Goal: Task Accomplishment & Management: Use online tool/utility

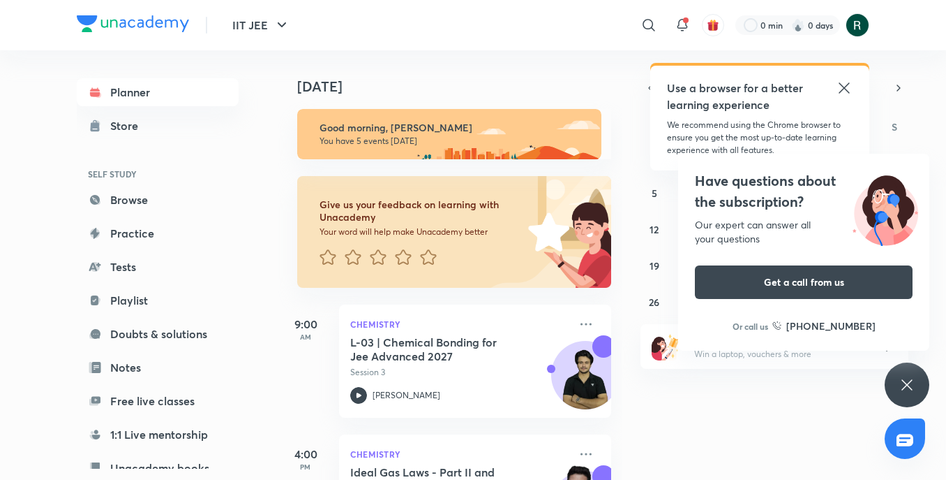
click at [491, 19] on div "​" at bounding box center [534, 25] width 257 height 34
click at [528, 399] on div "Have questions about the subscription? Our expert can answer all your questions…" at bounding box center [907, 384] width 45 height 45
click at [528, 85] on icon at bounding box center [844, 88] width 17 height 17
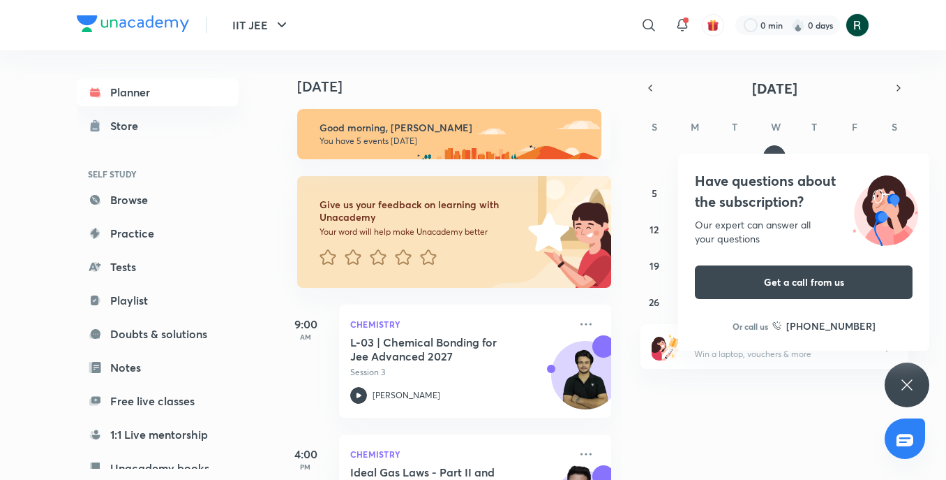
click at [528, 378] on icon at bounding box center [907, 384] width 17 height 17
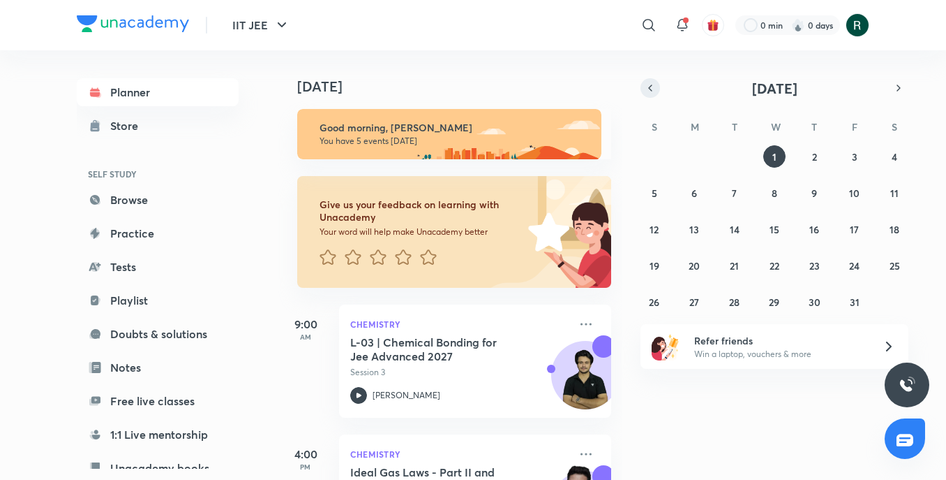
click at [528, 88] on icon "button" at bounding box center [650, 88] width 11 height 13
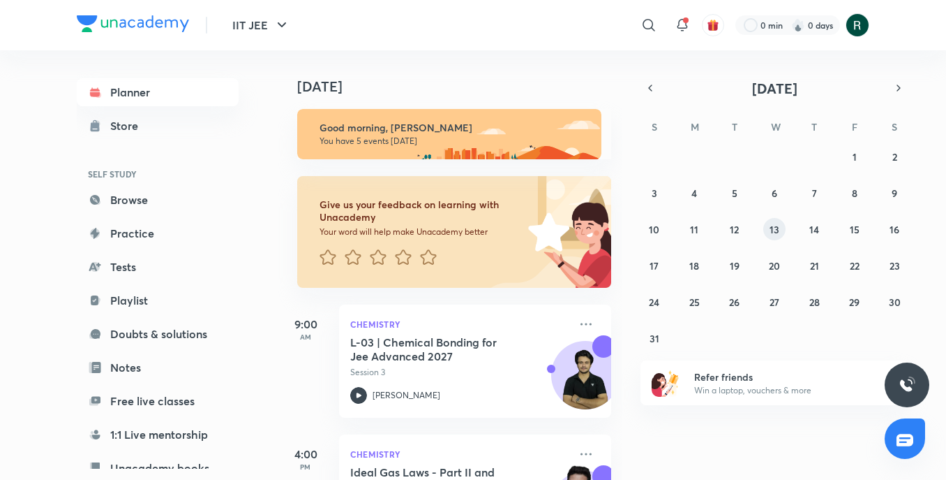
click at [528, 224] on abbr "13" at bounding box center [775, 229] width 10 height 13
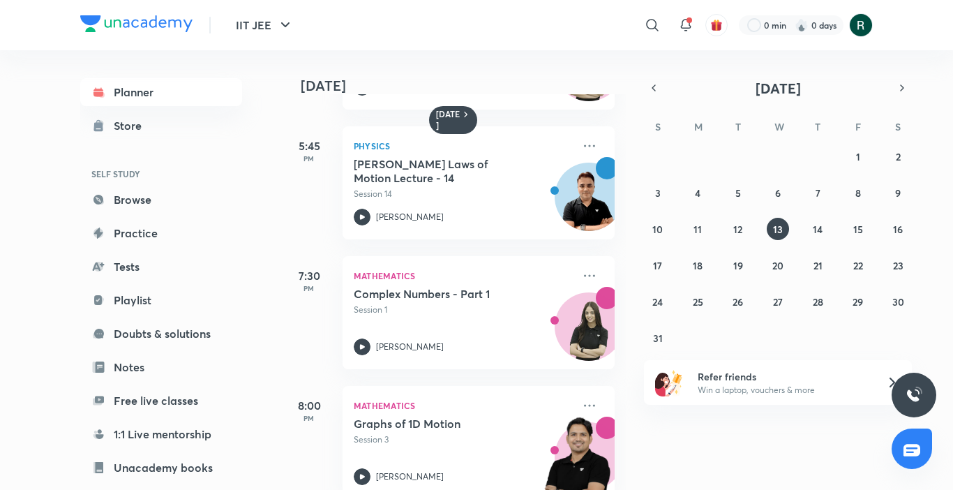
scroll to position [535, 0]
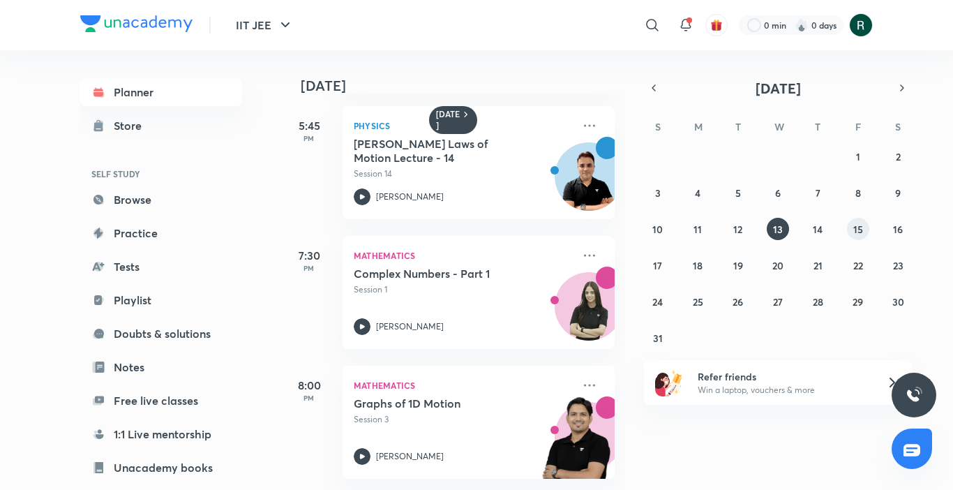
click at [528, 228] on button "15" at bounding box center [858, 229] width 22 height 22
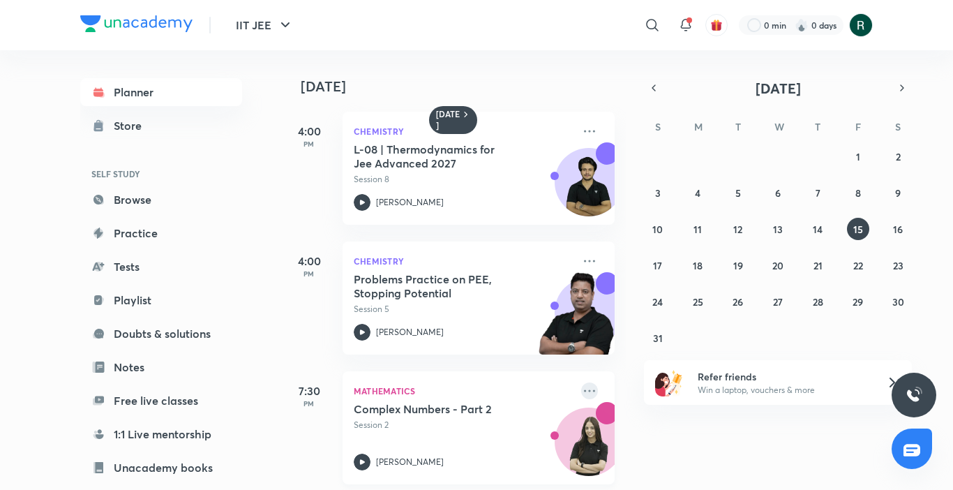
click at [528, 389] on icon at bounding box center [589, 391] width 17 height 17
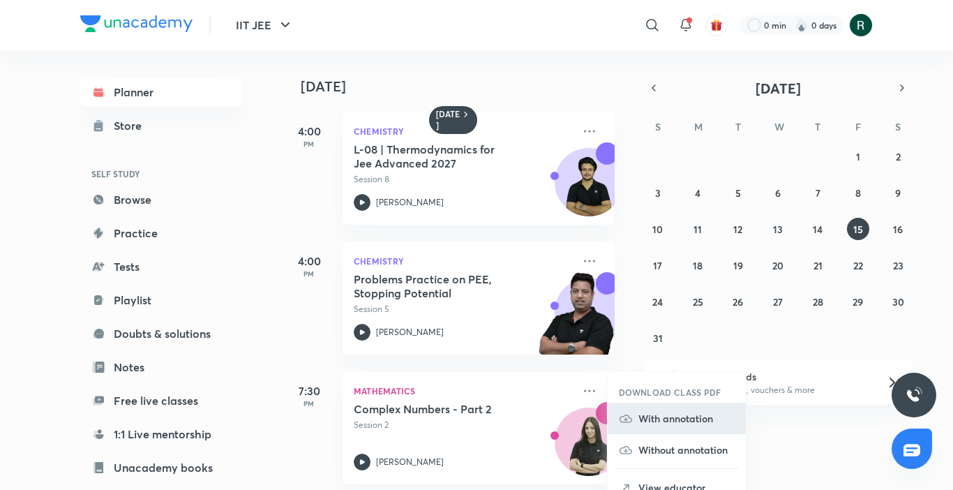
click at [528, 421] on p "With annotation" at bounding box center [687, 418] width 96 height 15
